Goal: Check status: Check status

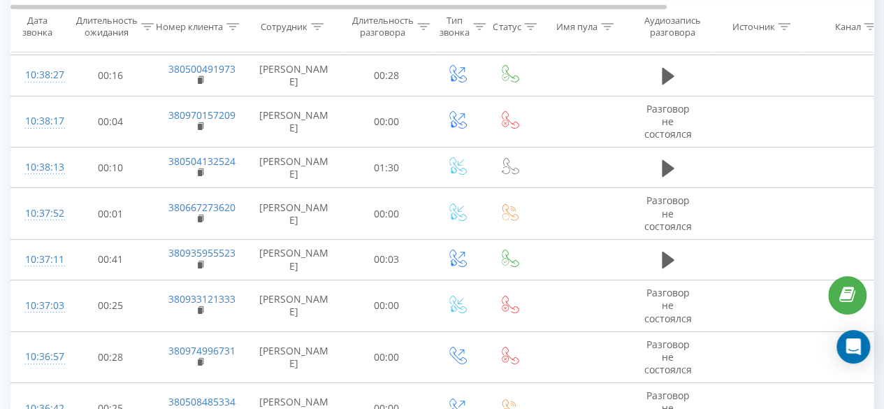
scroll to position [2607, 0]
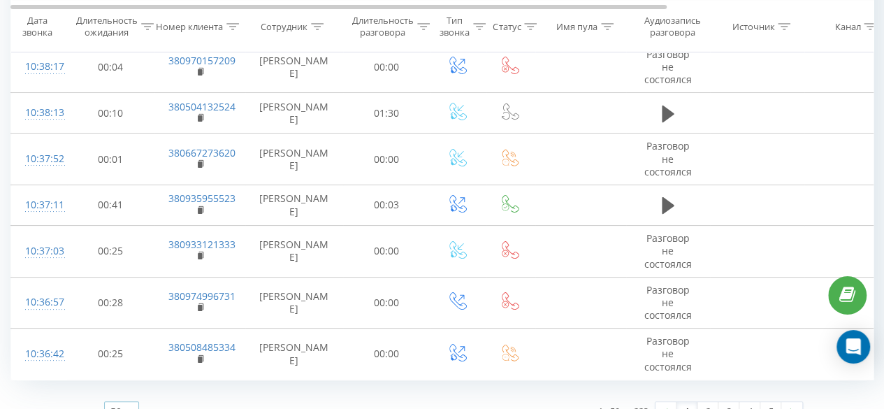
click at [120, 405] on div "50" at bounding box center [115, 412] width 11 height 14
click at [123, 385] on span "100" at bounding box center [118, 391] width 17 height 13
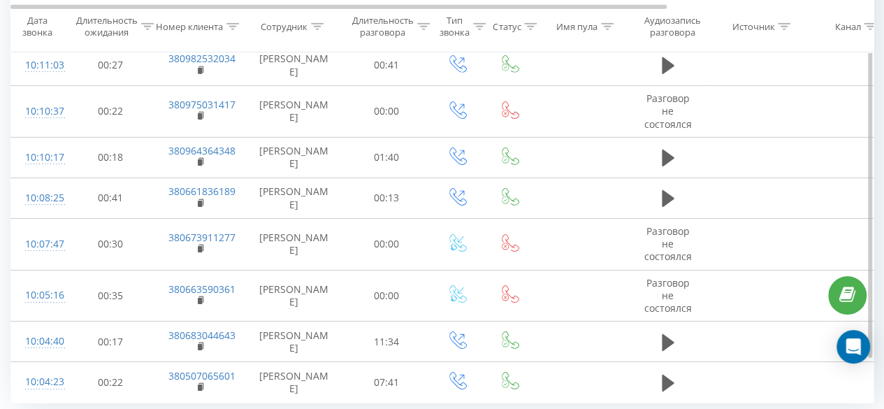
scroll to position [4887, 0]
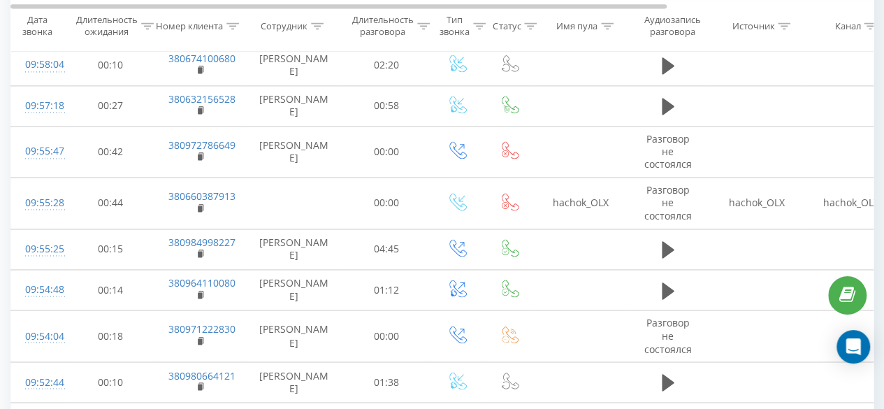
scroll to position [987, 0]
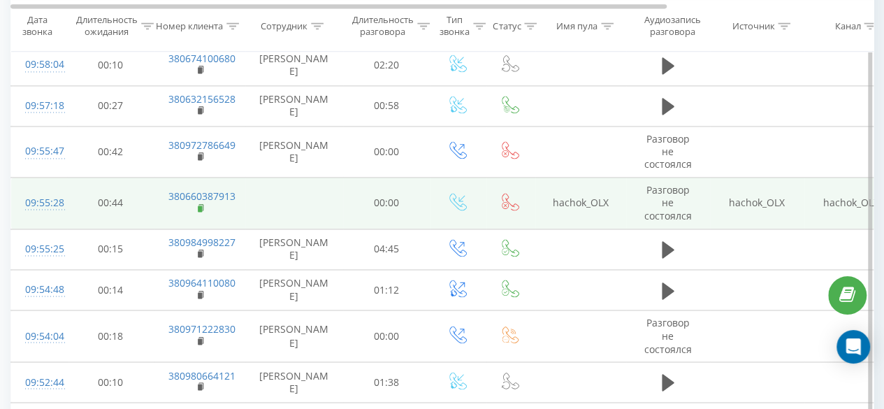
click at [200, 205] on rect at bounding box center [200, 208] width 4 height 6
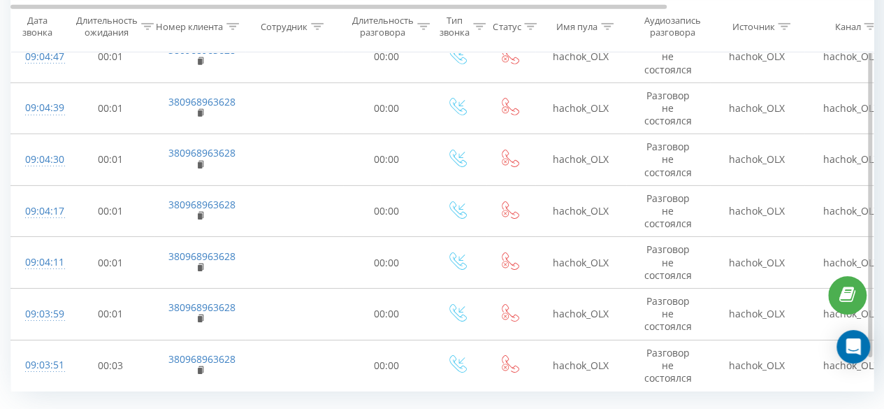
scroll to position [4855, 0]
drag, startPoint x: 769, startPoint y: 390, endPoint x: 716, endPoint y: 367, distance: 57.9
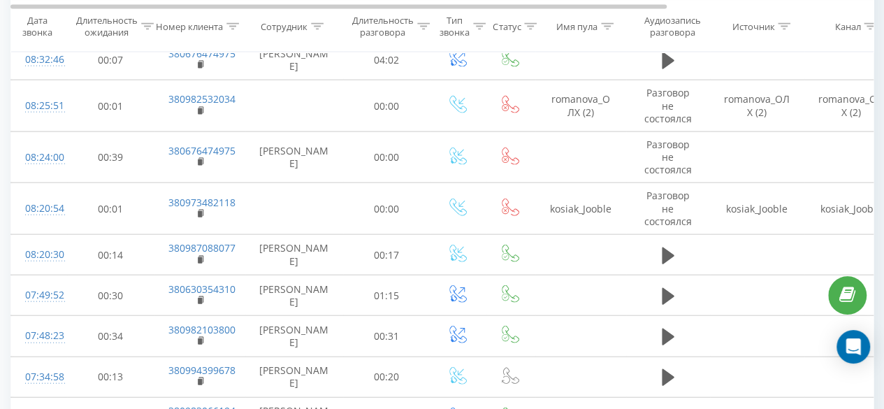
scroll to position [1602, 0]
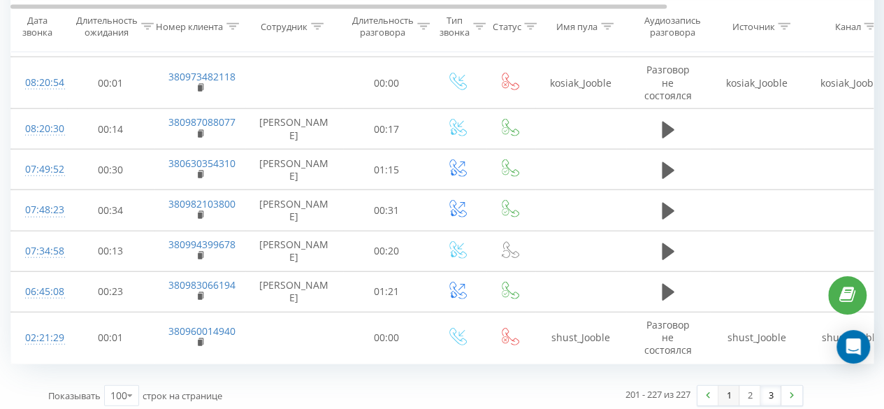
click at [725, 392] on link "1" at bounding box center [728, 396] width 21 height 20
